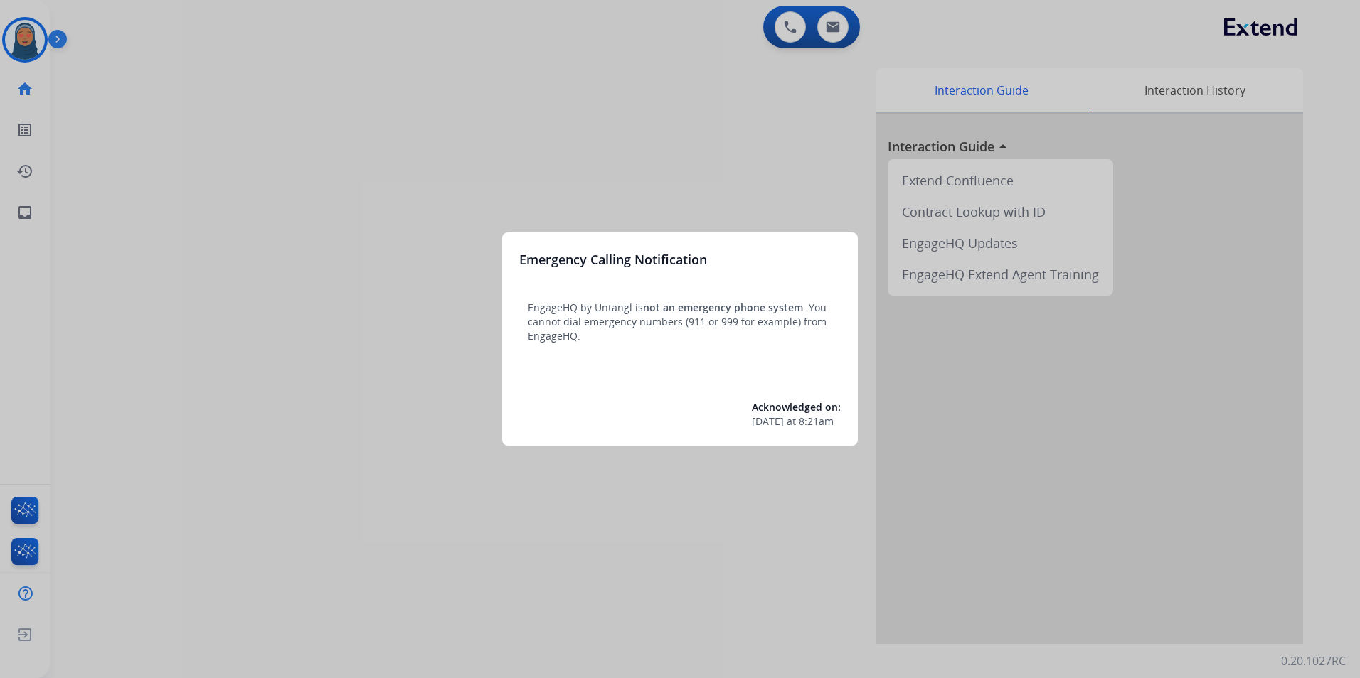
click at [380, 394] on div at bounding box center [680, 339] width 1360 height 678
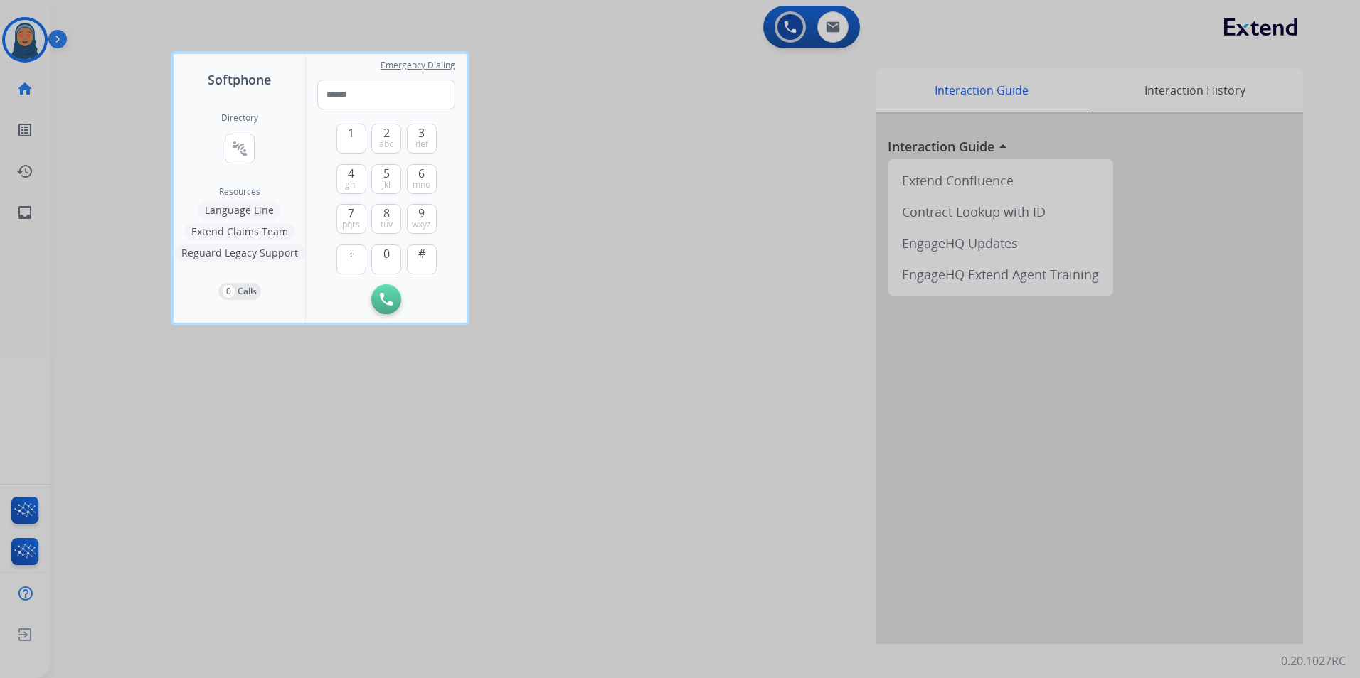
click at [488, 594] on div at bounding box center [680, 339] width 1360 height 678
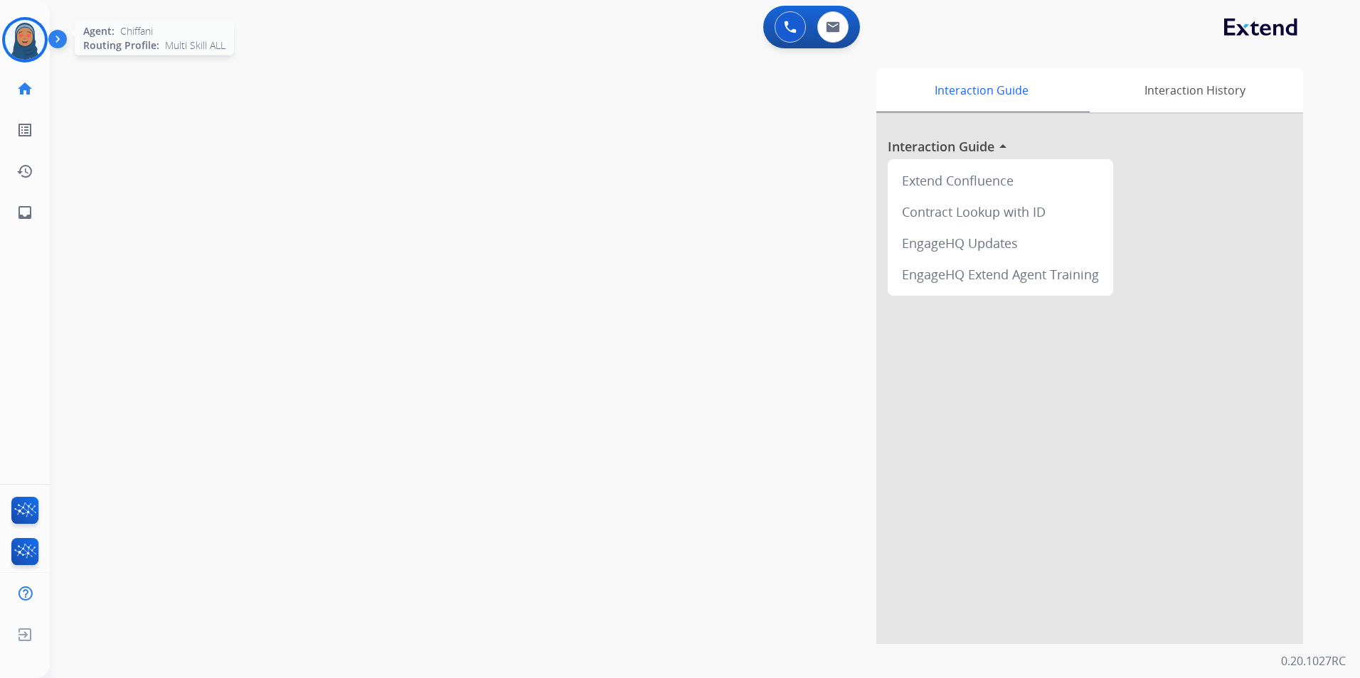
click at [30, 44] on img at bounding box center [25, 40] width 40 height 40
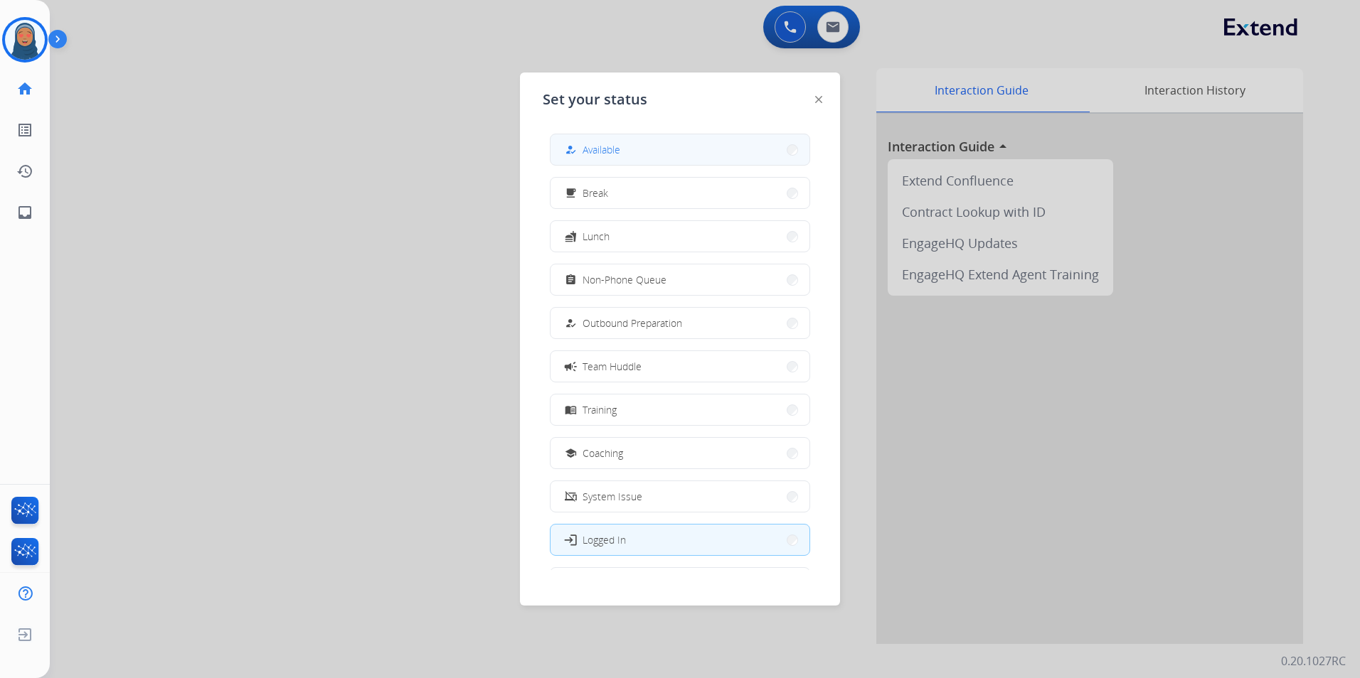
click at [616, 149] on span "Available" at bounding box center [601, 149] width 38 height 15
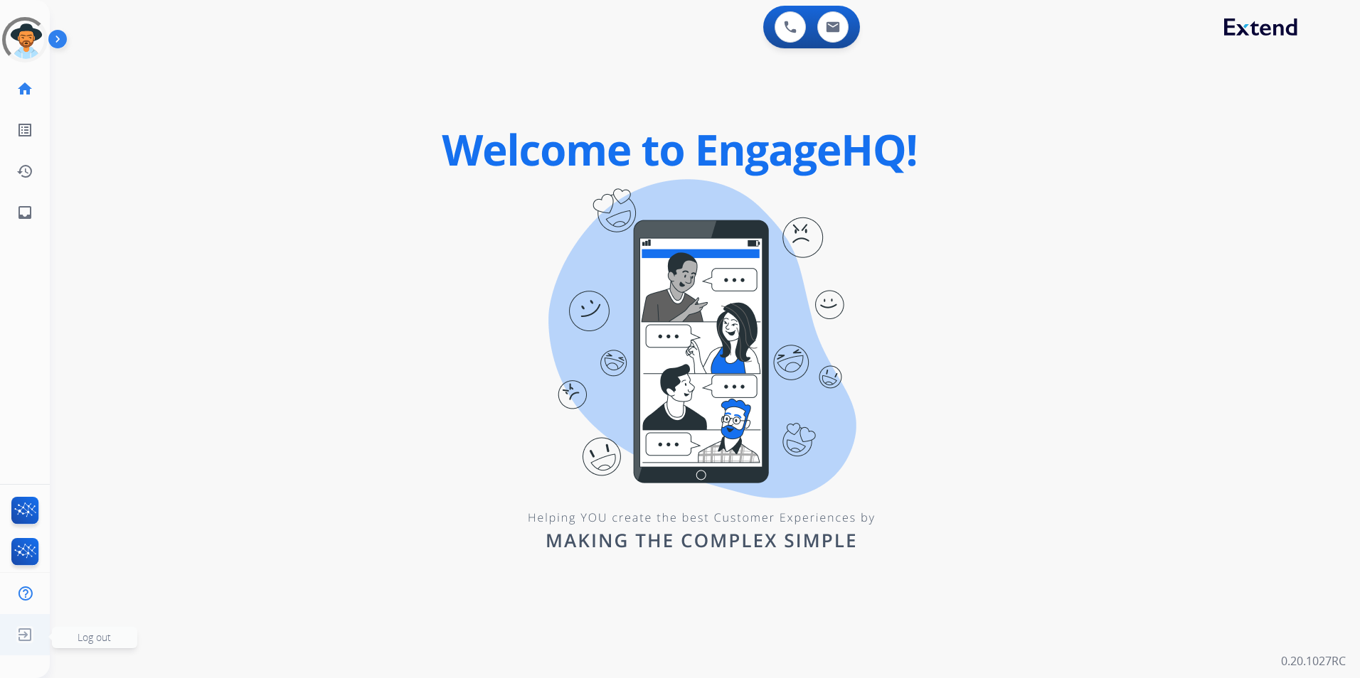
click at [22, 633] on div "Outbound call Agent: Unknown Routing Profile: Unknown Quit Outbound call Agent:…" at bounding box center [680, 339] width 1360 height 678
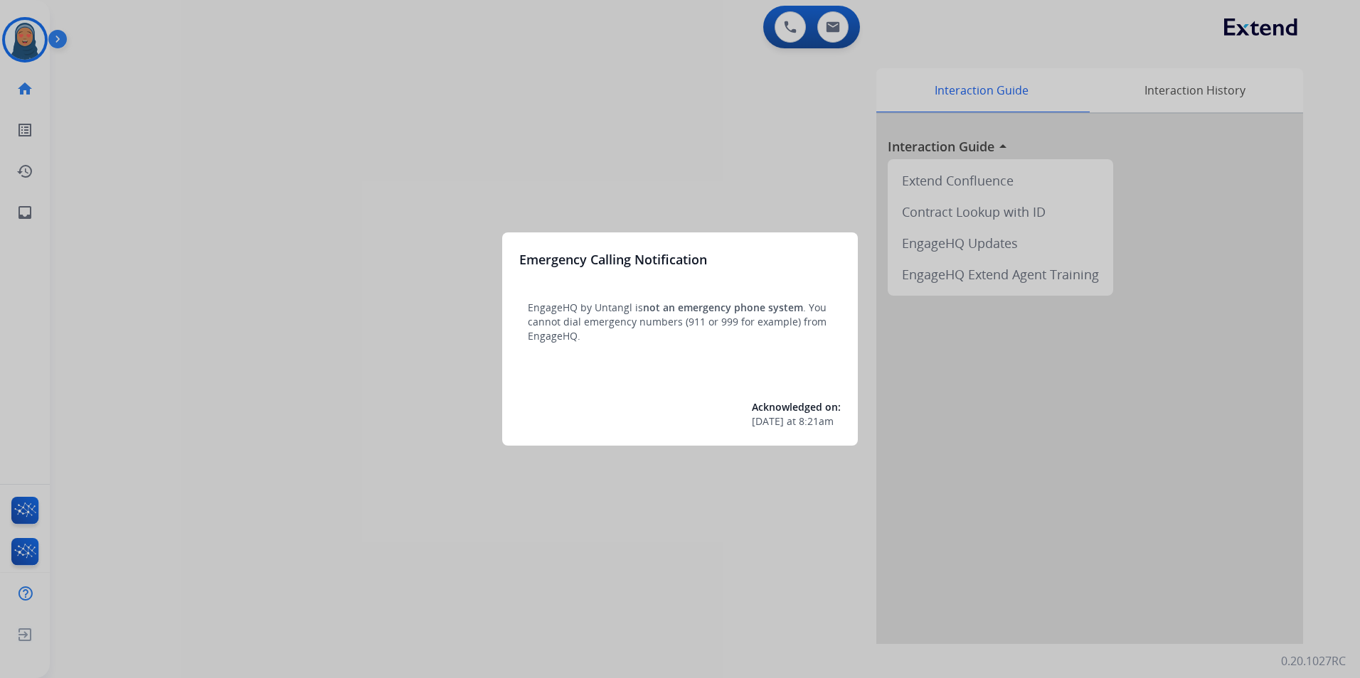
click at [25, 636] on div at bounding box center [680, 339] width 1360 height 678
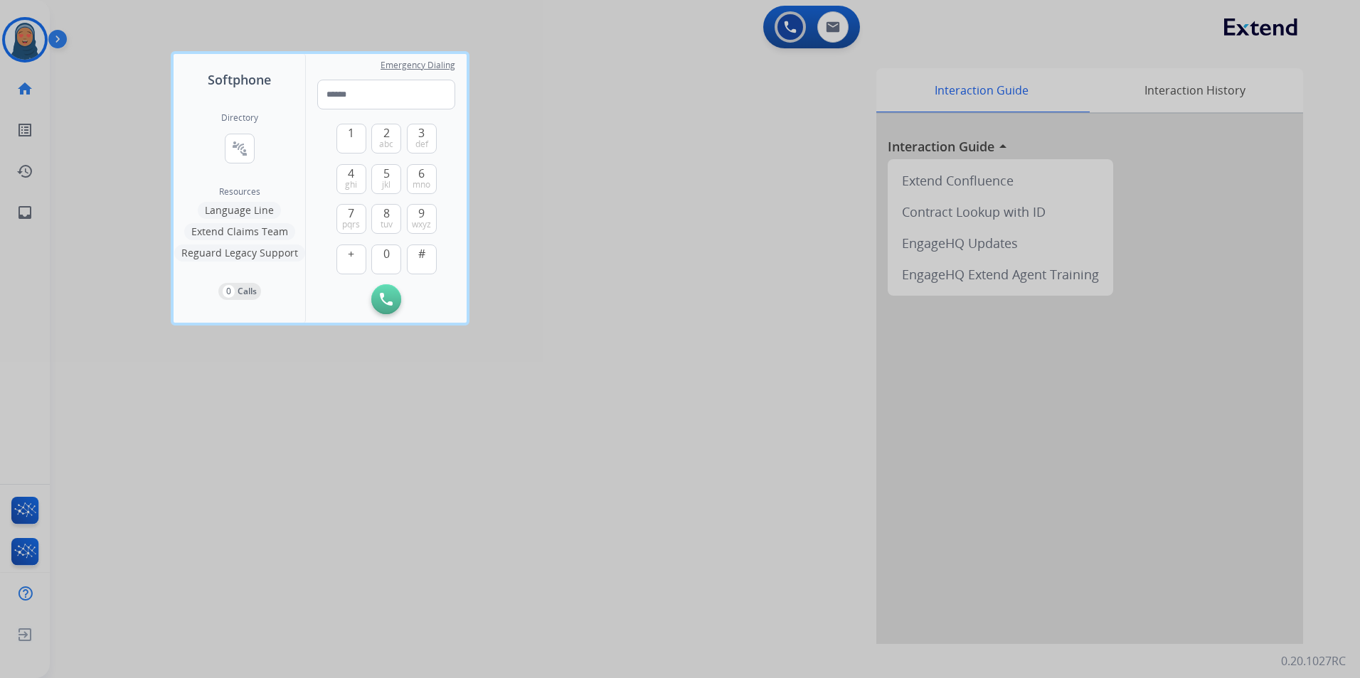
click at [39, 639] on div at bounding box center [680, 339] width 1360 height 678
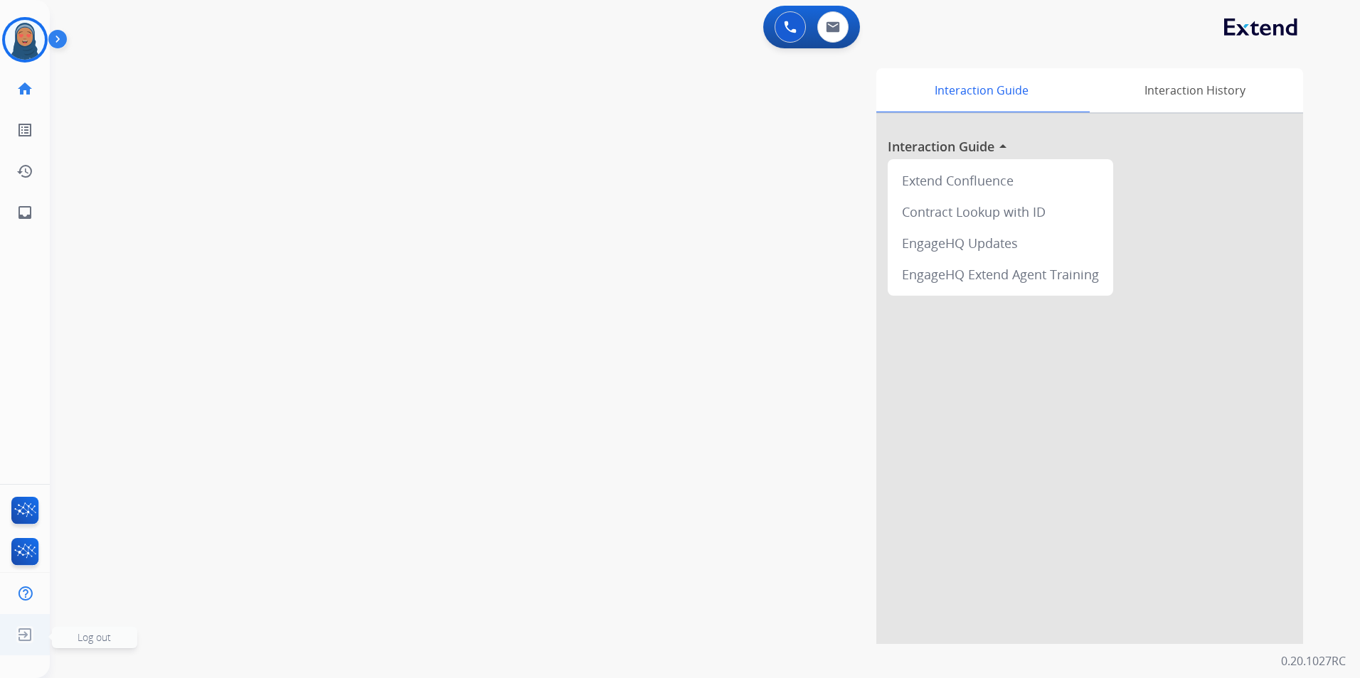
click at [78, 639] on span "Log out" at bounding box center [94, 638] width 33 height 14
